Goal: Navigation & Orientation: Find specific page/section

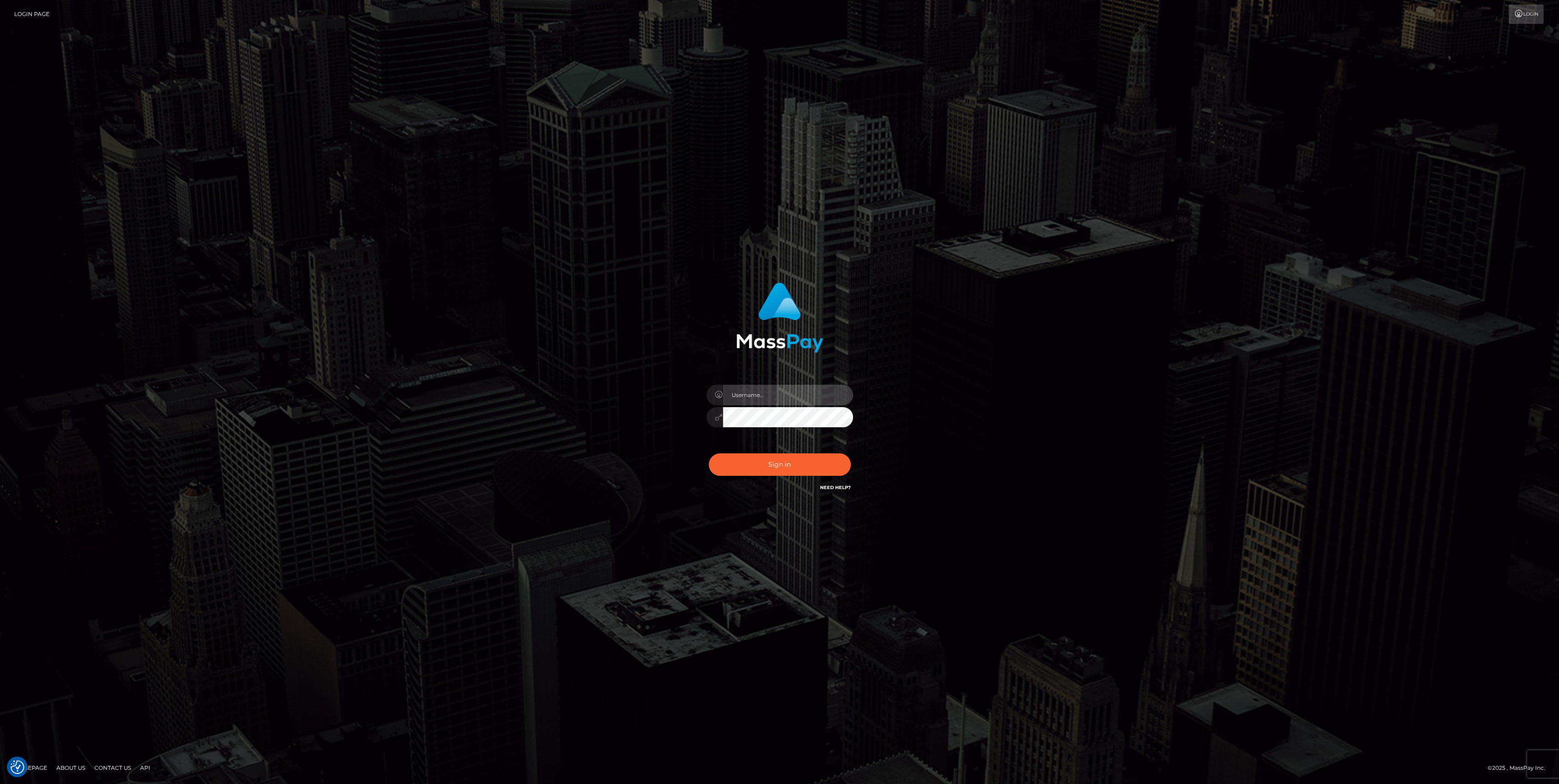
type input "bengreen"
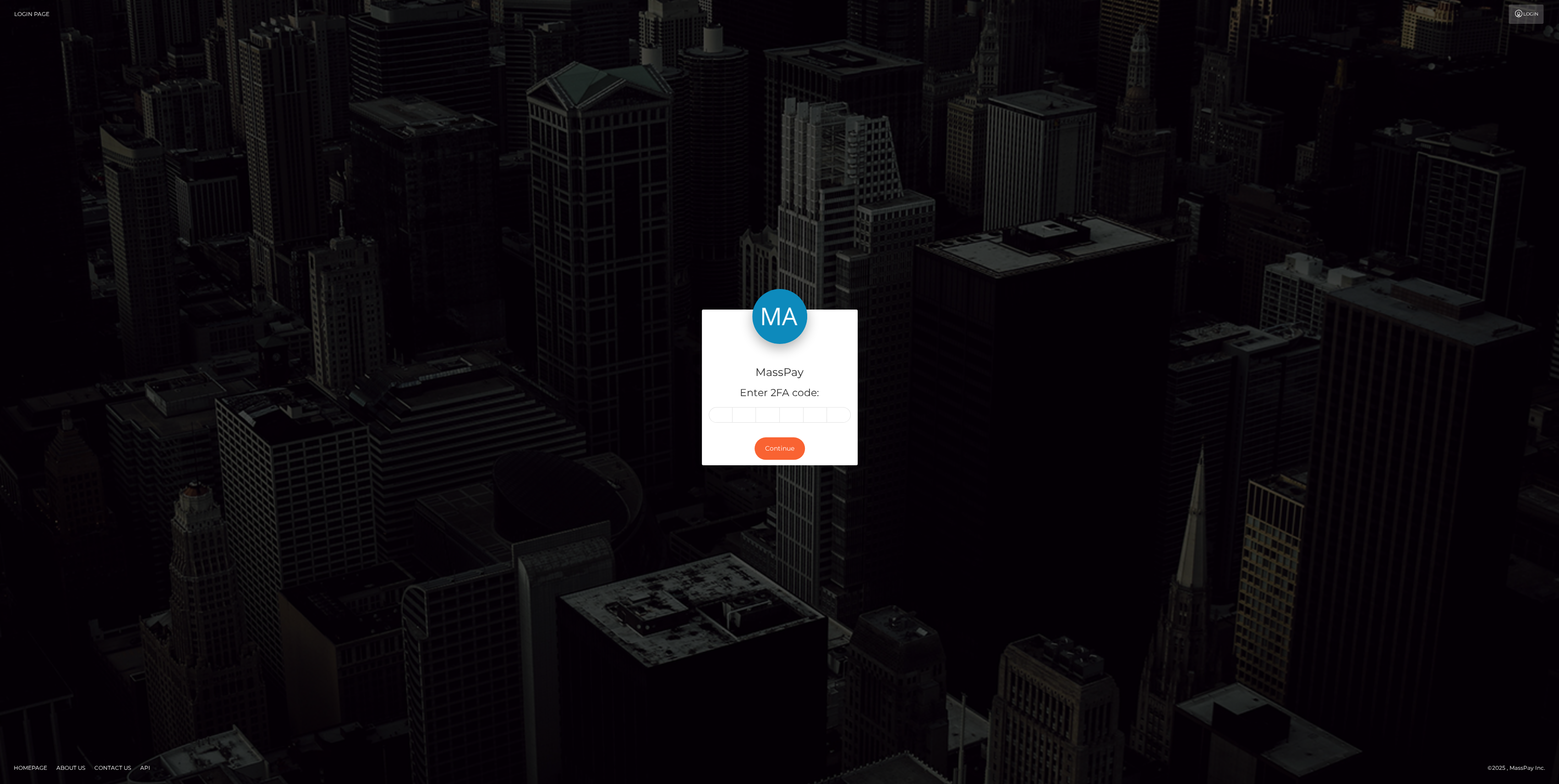
click at [1244, 54] on div "MassPay Enter 2FA code: Continue Homepage" at bounding box center [780, 392] width 1559 height 784
click at [713, 417] on input "text" at bounding box center [720, 415] width 24 height 16
drag, startPoint x: 713, startPoint y: 417, endPoint x: 707, endPoint y: 424, distance: 9.2
drag, startPoint x: 707, startPoint y: 424, endPoint x: 713, endPoint y: 408, distance: 17.1
click at [713, 408] on div "MassPay Enter 2FA code:" at bounding box center [780, 387] width 156 height 88
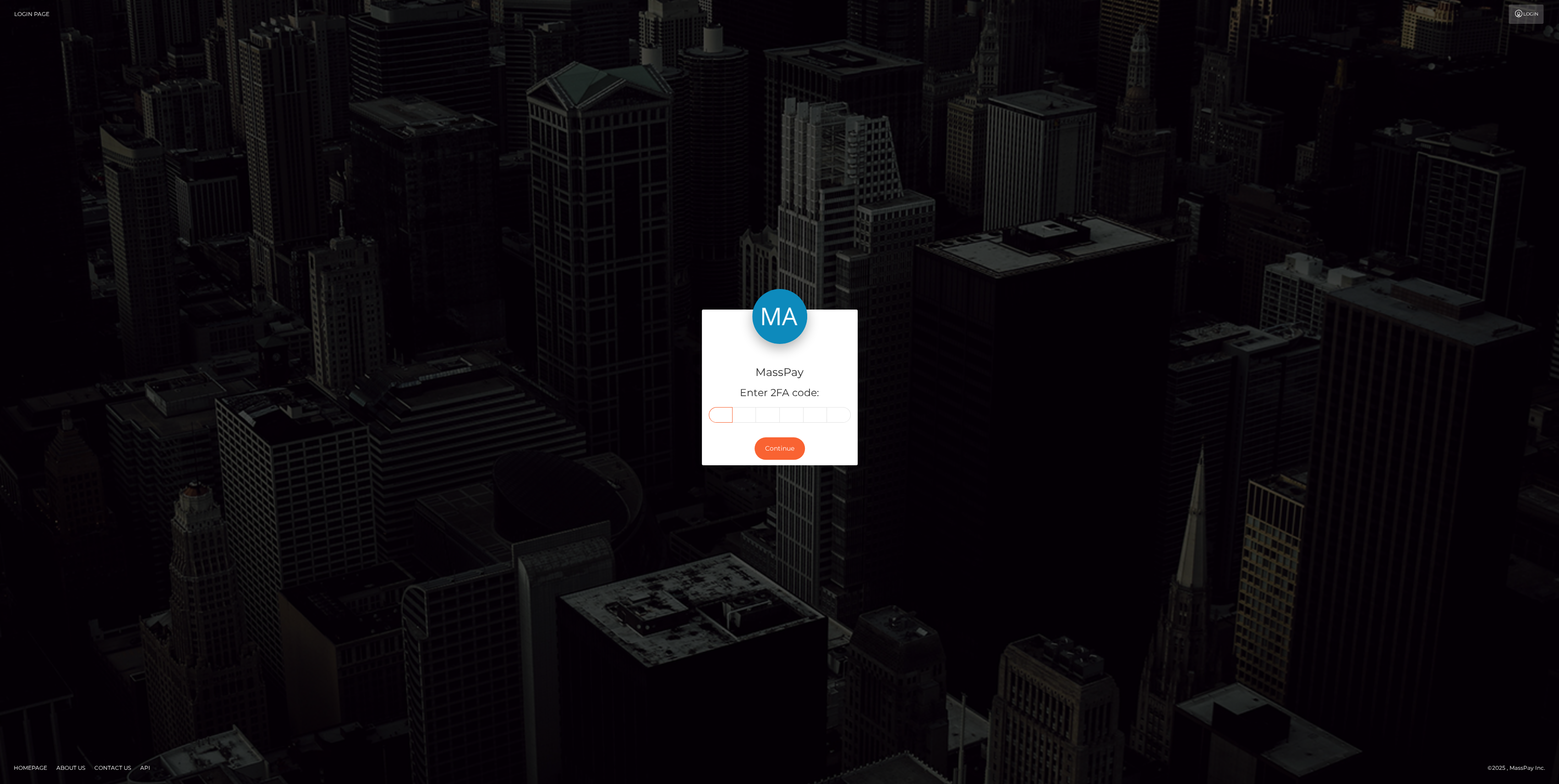
click at [714, 410] on input "text" at bounding box center [720, 415] width 24 height 16
paste input "6"
type input "6"
type input "4"
type input "6"
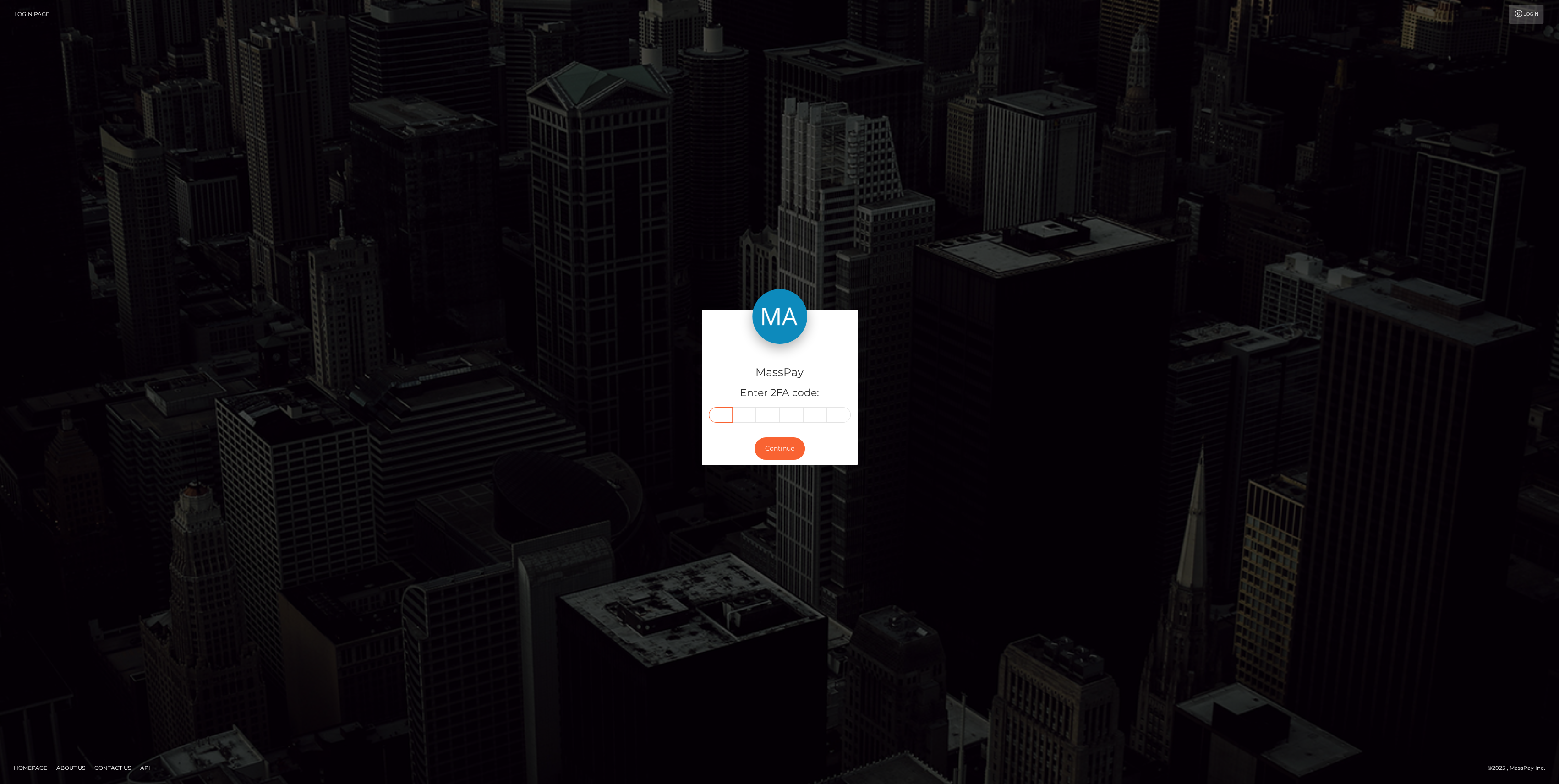
type input "8"
type input "4"
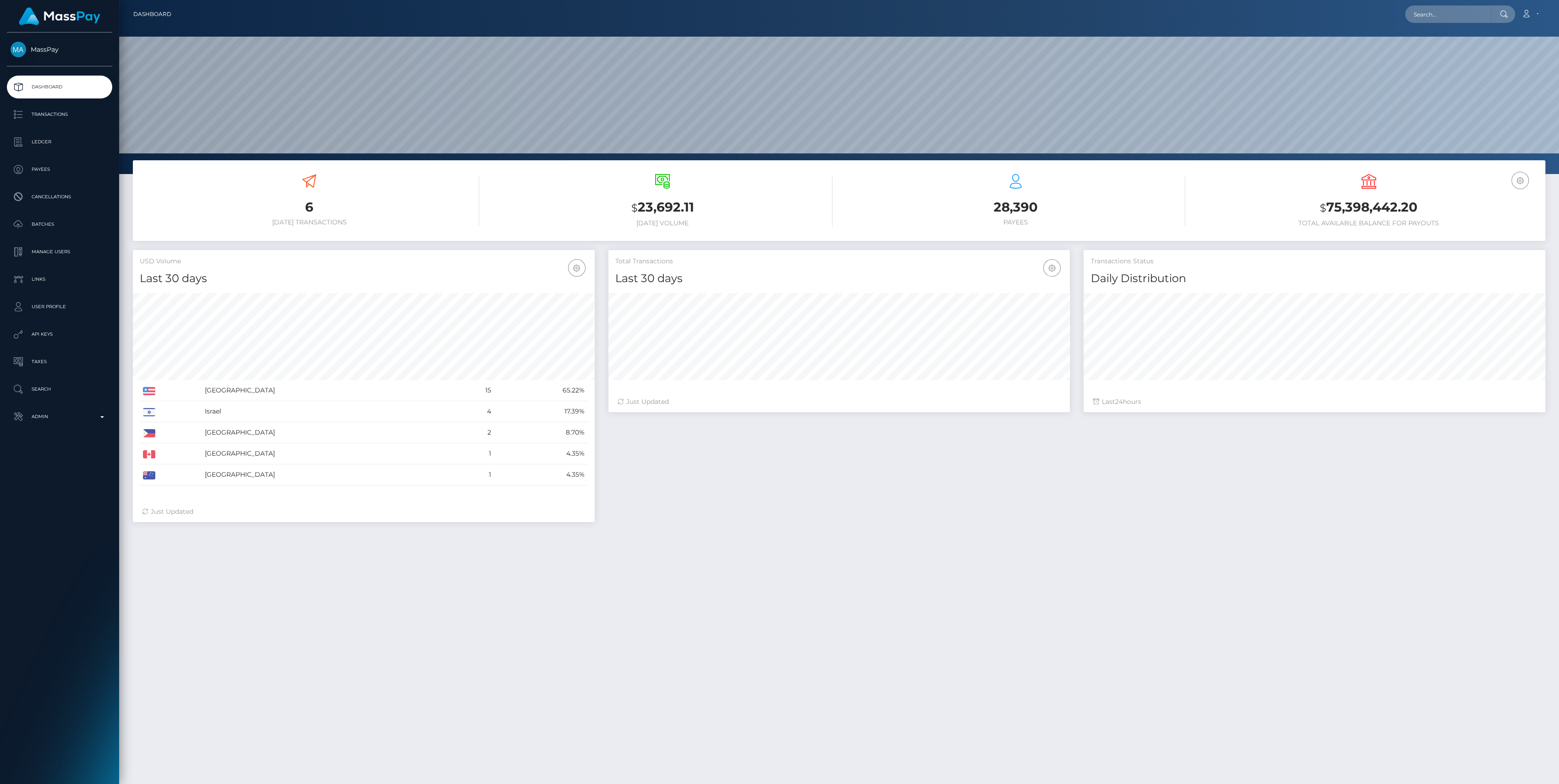
scroll to position [162, 462]
click at [89, 408] on link "Admin" at bounding box center [59, 417] width 105 height 23
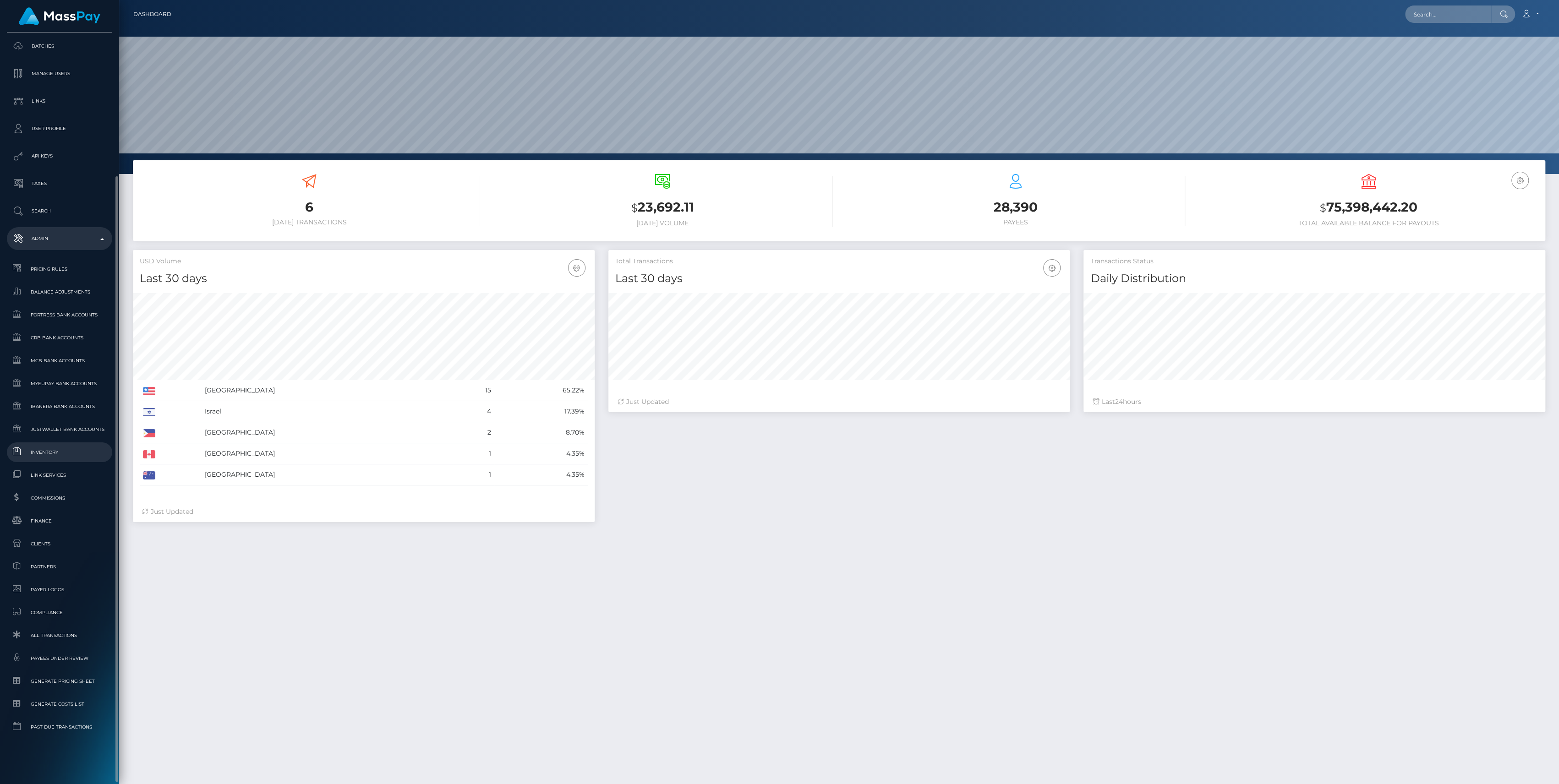
click at [54, 448] on span "Inventory" at bounding box center [59, 452] width 98 height 10
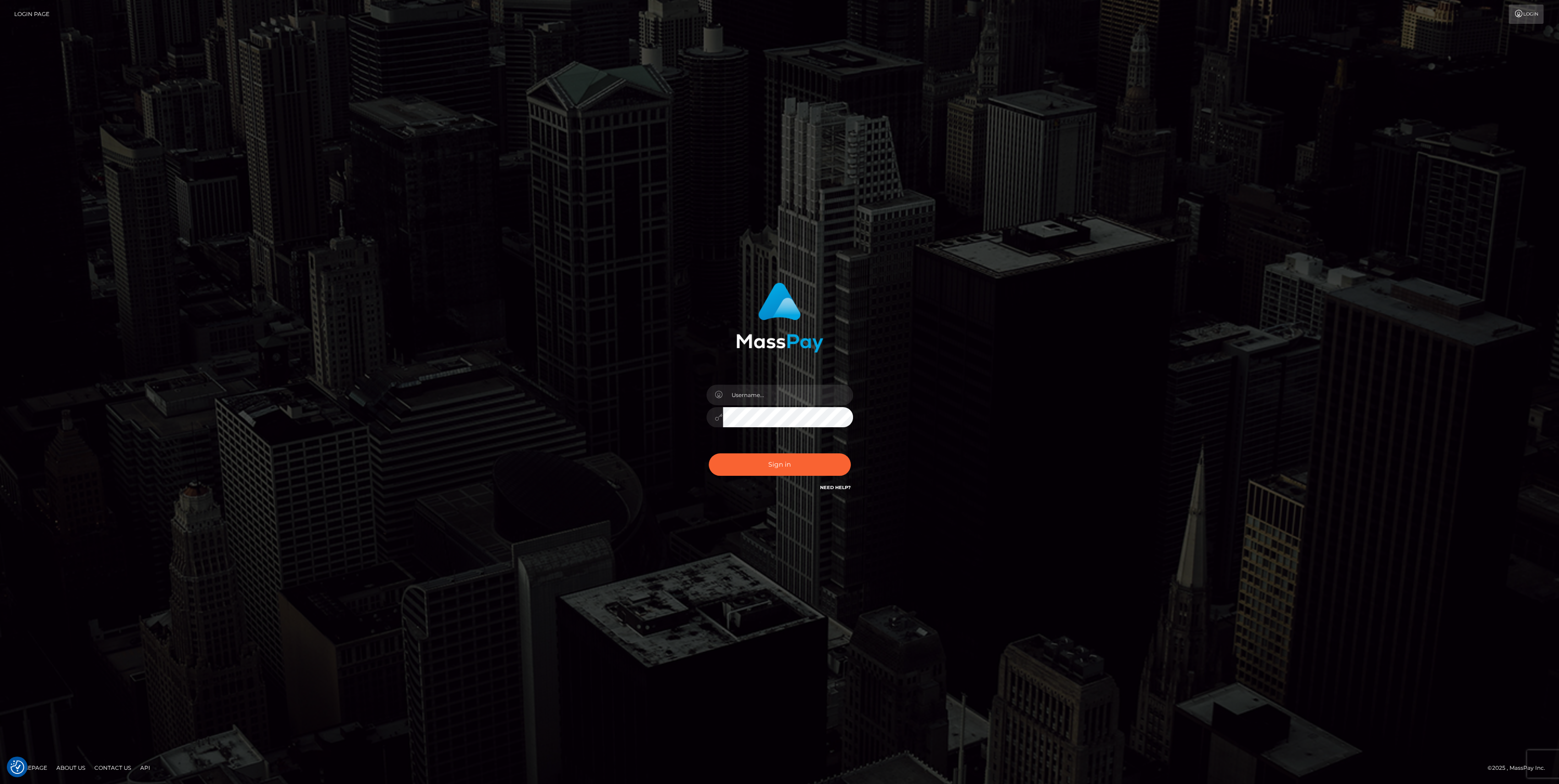
type input "bengreen"
click at [770, 470] on button "Sign in" at bounding box center [780, 464] width 142 height 22
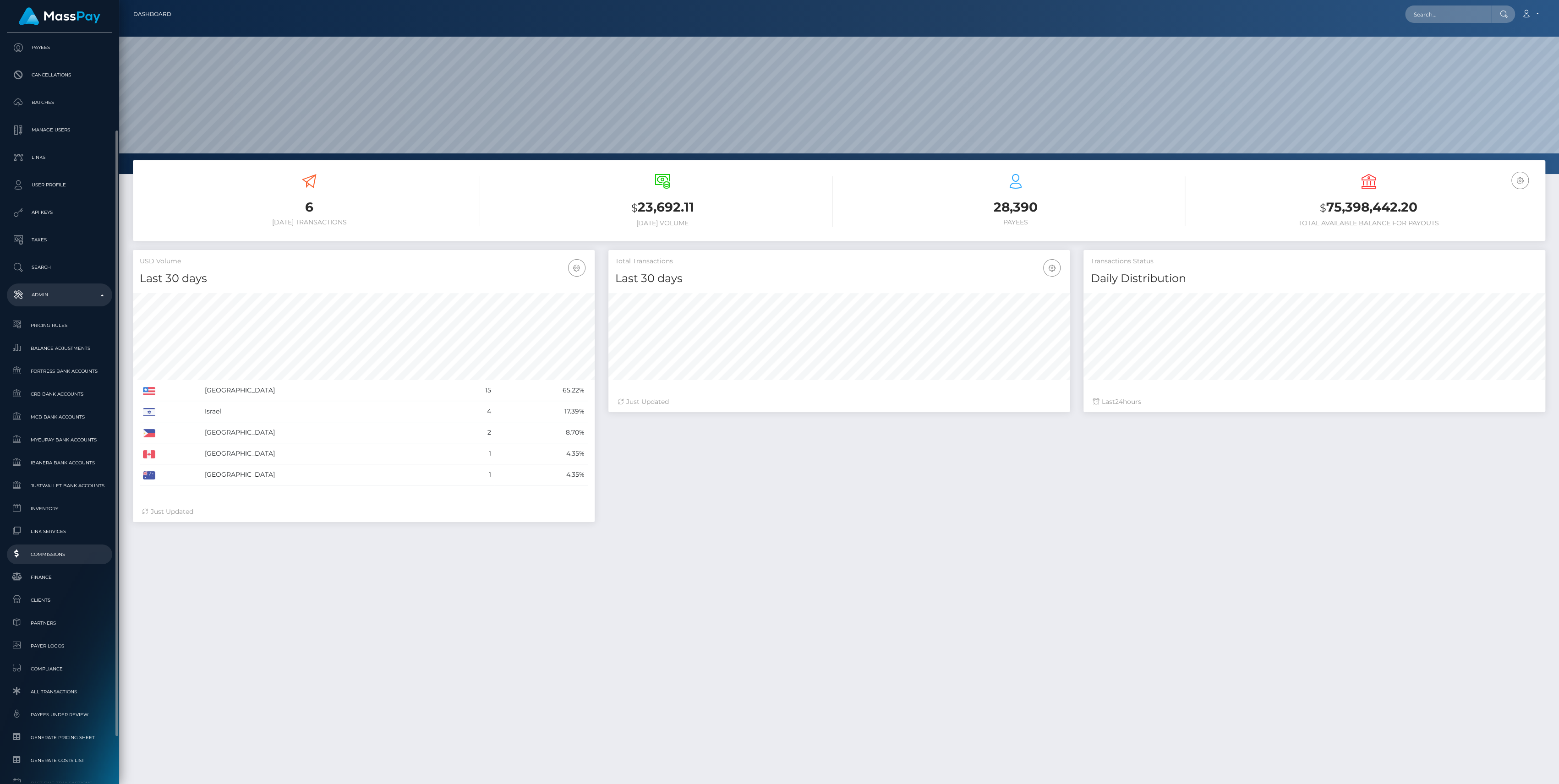
scroll to position [162, 462]
click at [44, 570] on link "Finance" at bounding box center [59, 577] width 105 height 20
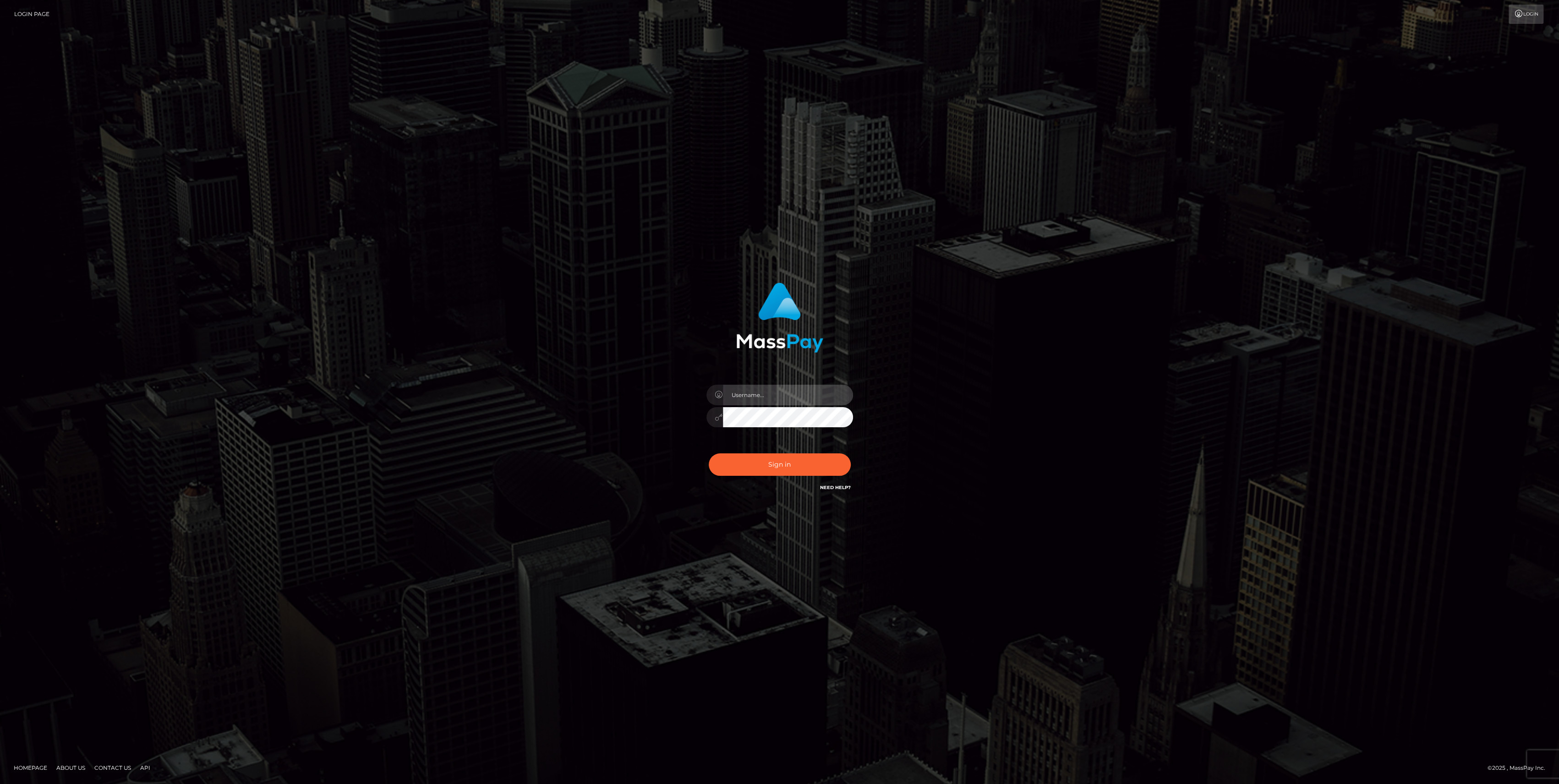
type input "bengreen"
click at [752, 483] on div "Sign in Need Help?" at bounding box center [780, 468] width 160 height 41
click at [757, 471] on button "Sign in" at bounding box center [780, 464] width 142 height 22
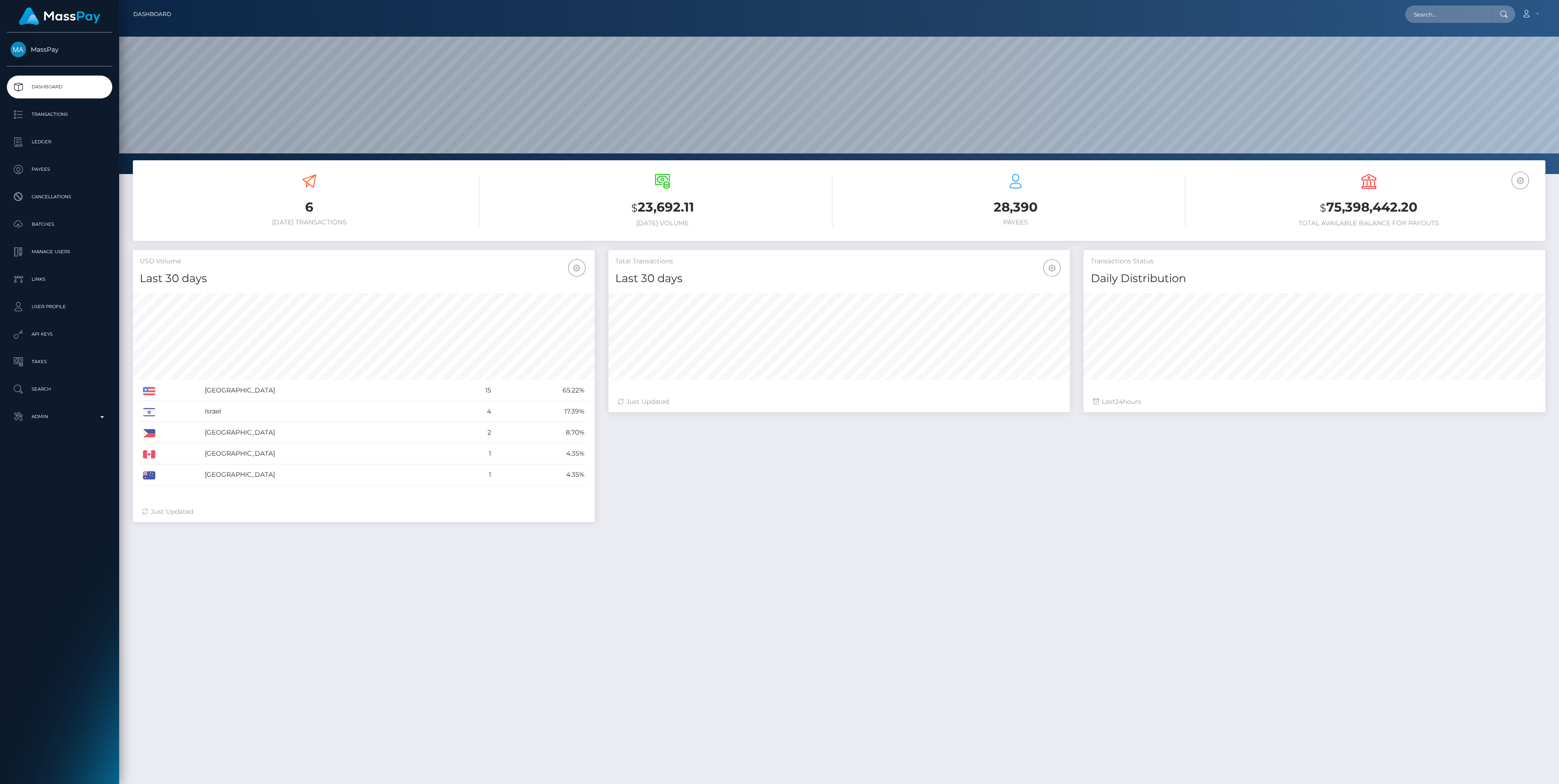
scroll to position [162, 462]
click at [74, 418] on p "Admin" at bounding box center [59, 416] width 98 height 14
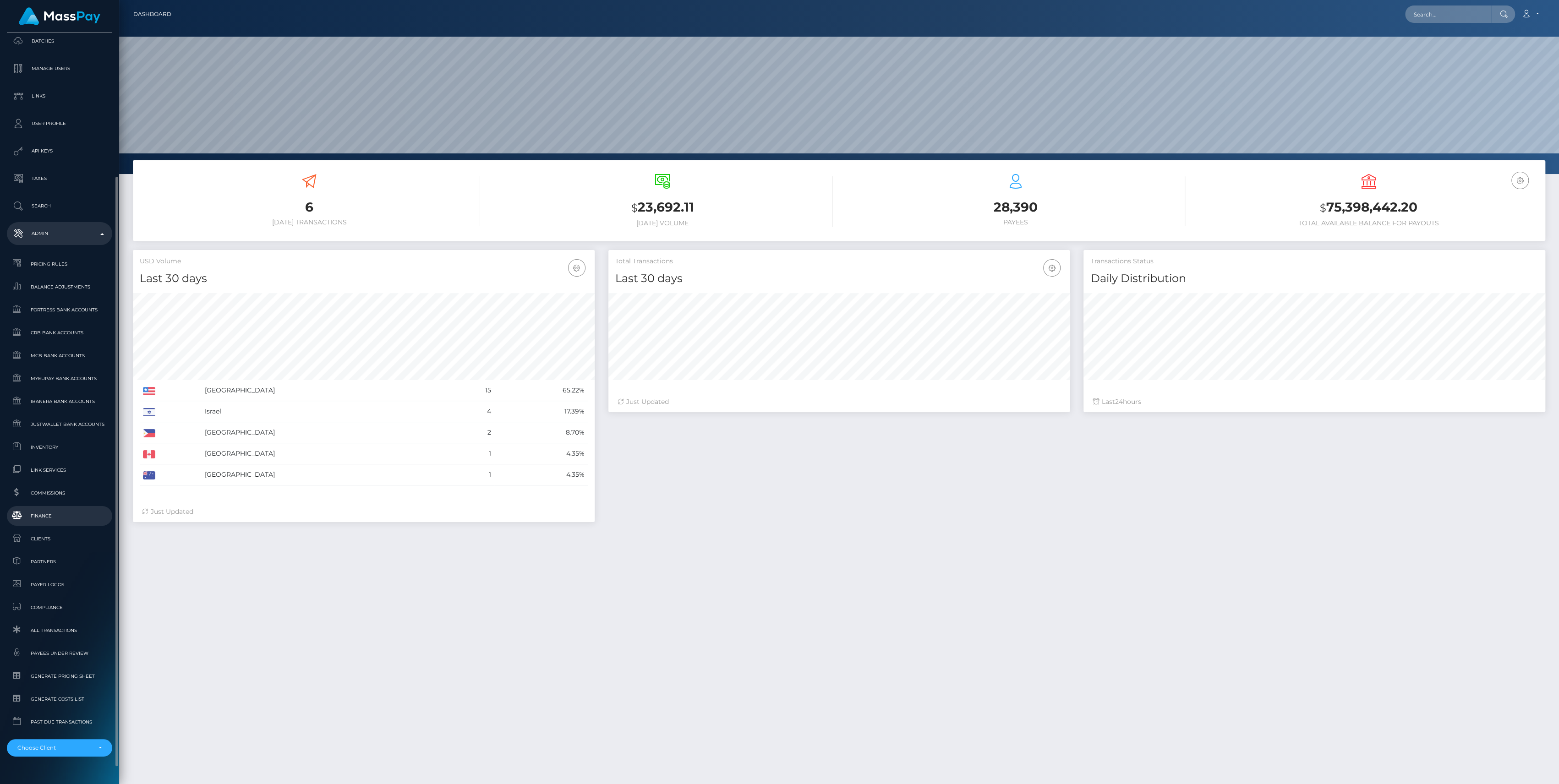
click at [34, 521] on span "Finance" at bounding box center [59, 515] width 98 height 10
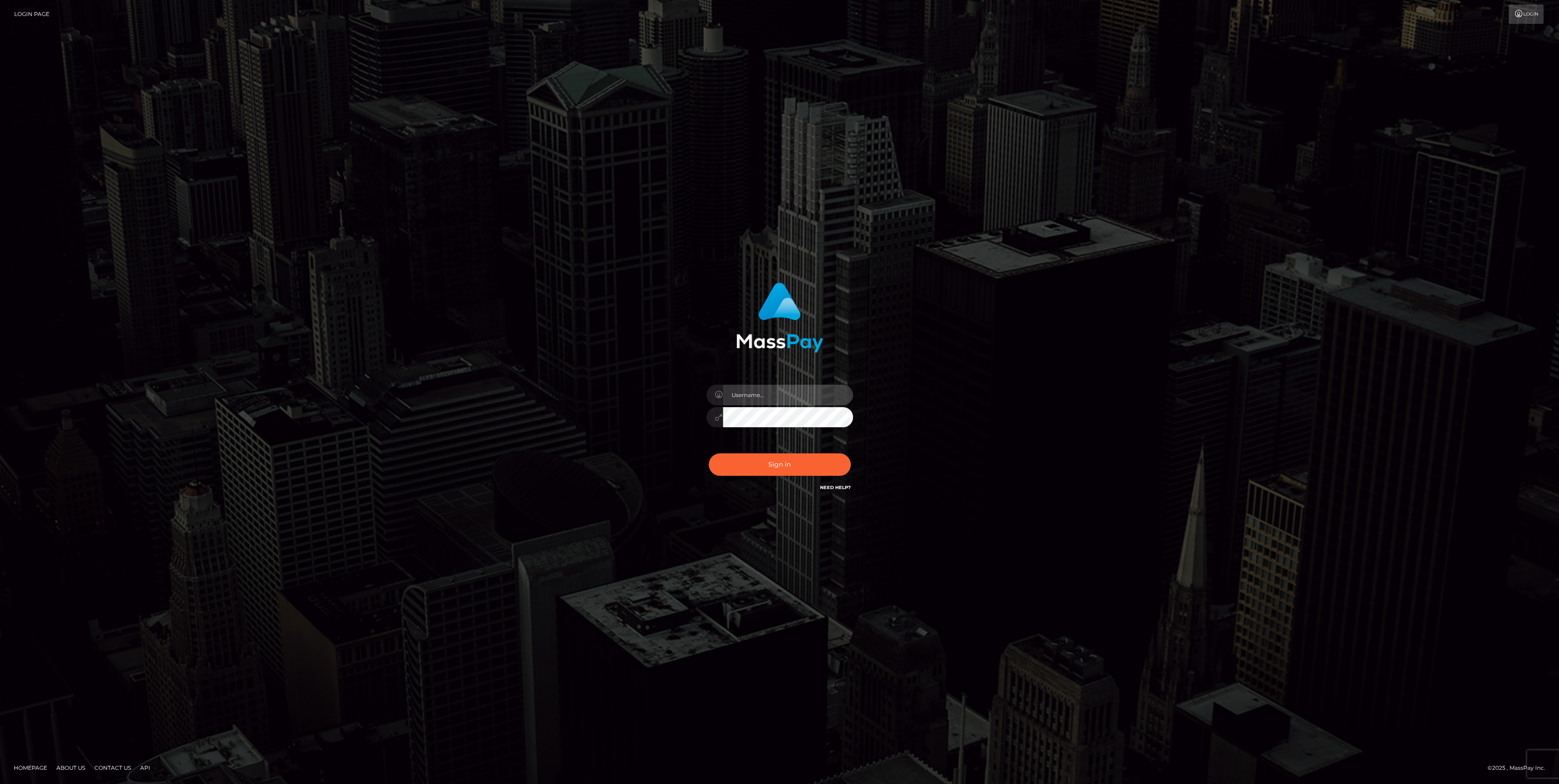
type input "bengreen"
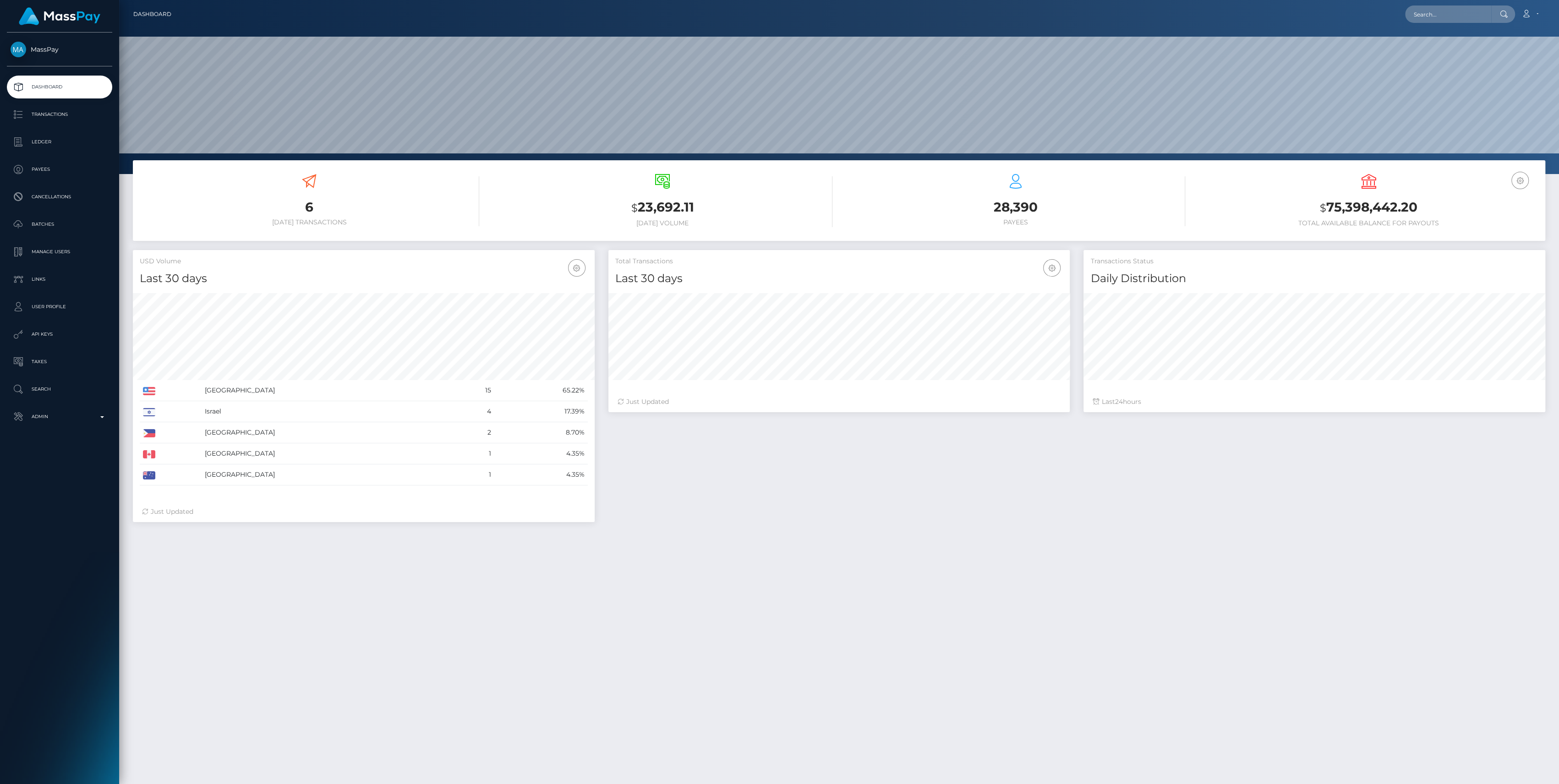
scroll to position [162, 462]
click at [74, 420] on p "Admin" at bounding box center [59, 416] width 98 height 14
click at [42, 700] on span "Finance" at bounding box center [59, 699] width 98 height 10
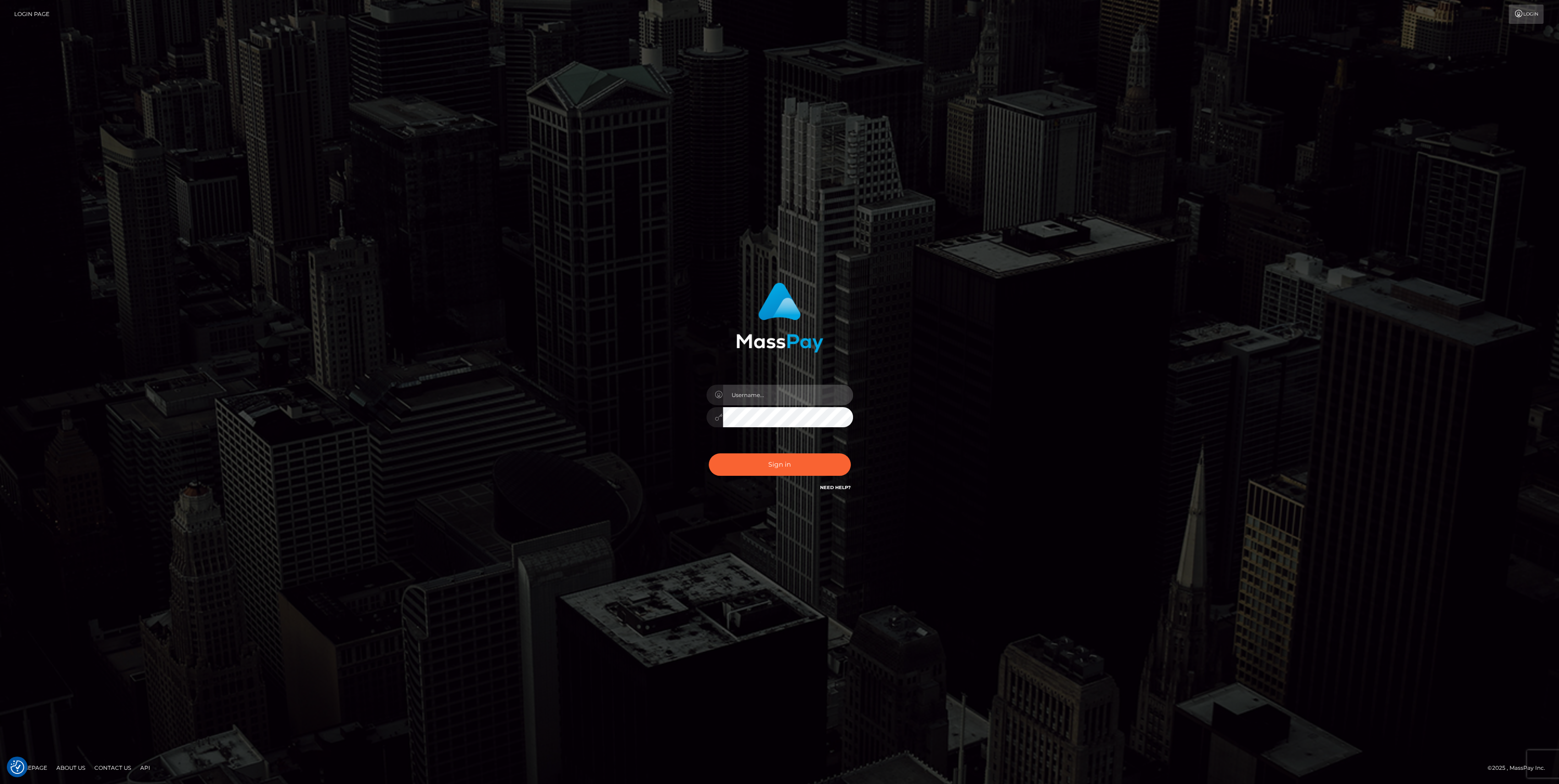
type input "bengreen"
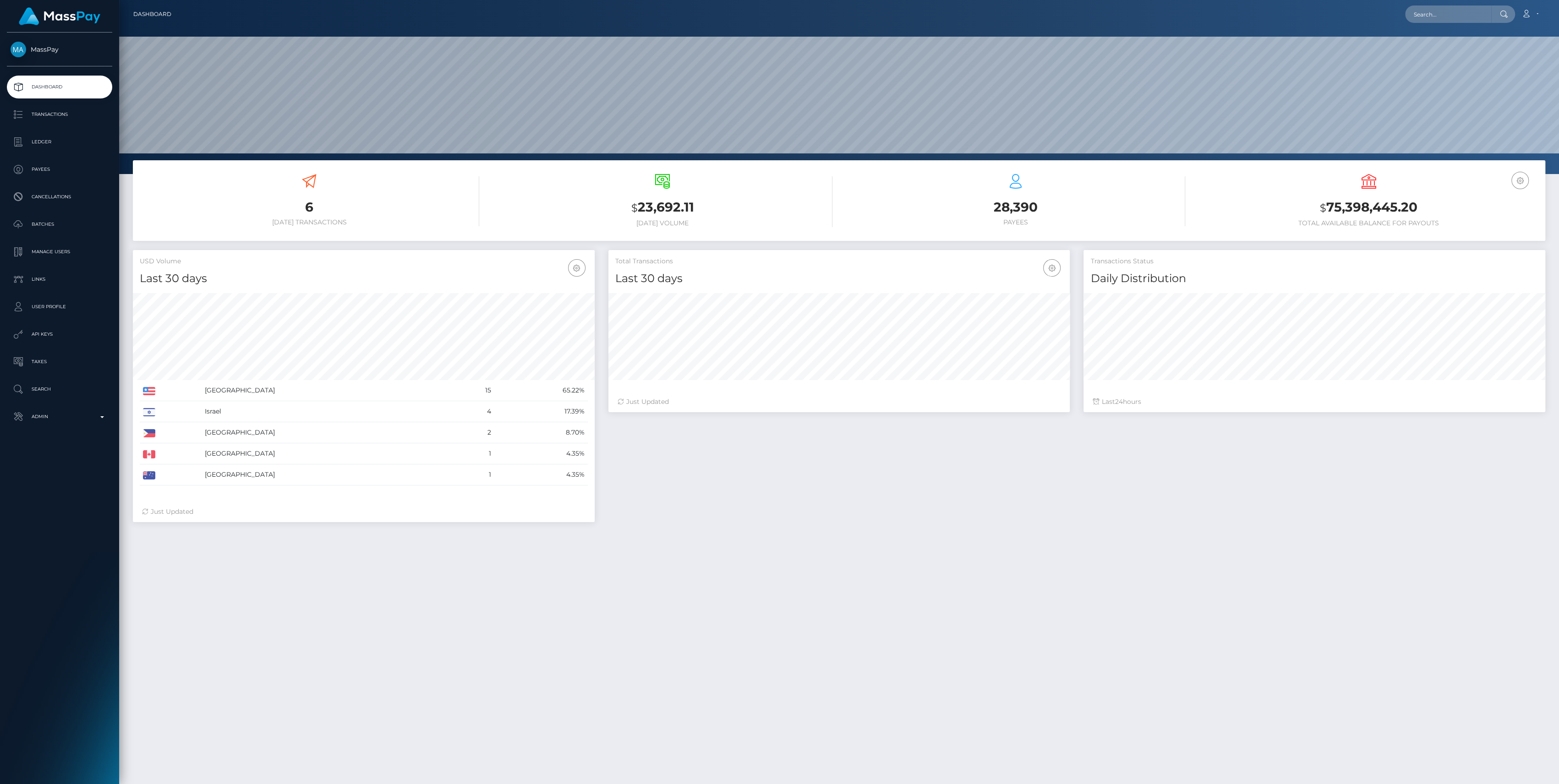
scroll to position [162, 462]
